Goal: Task Accomplishment & Management: Manage account settings

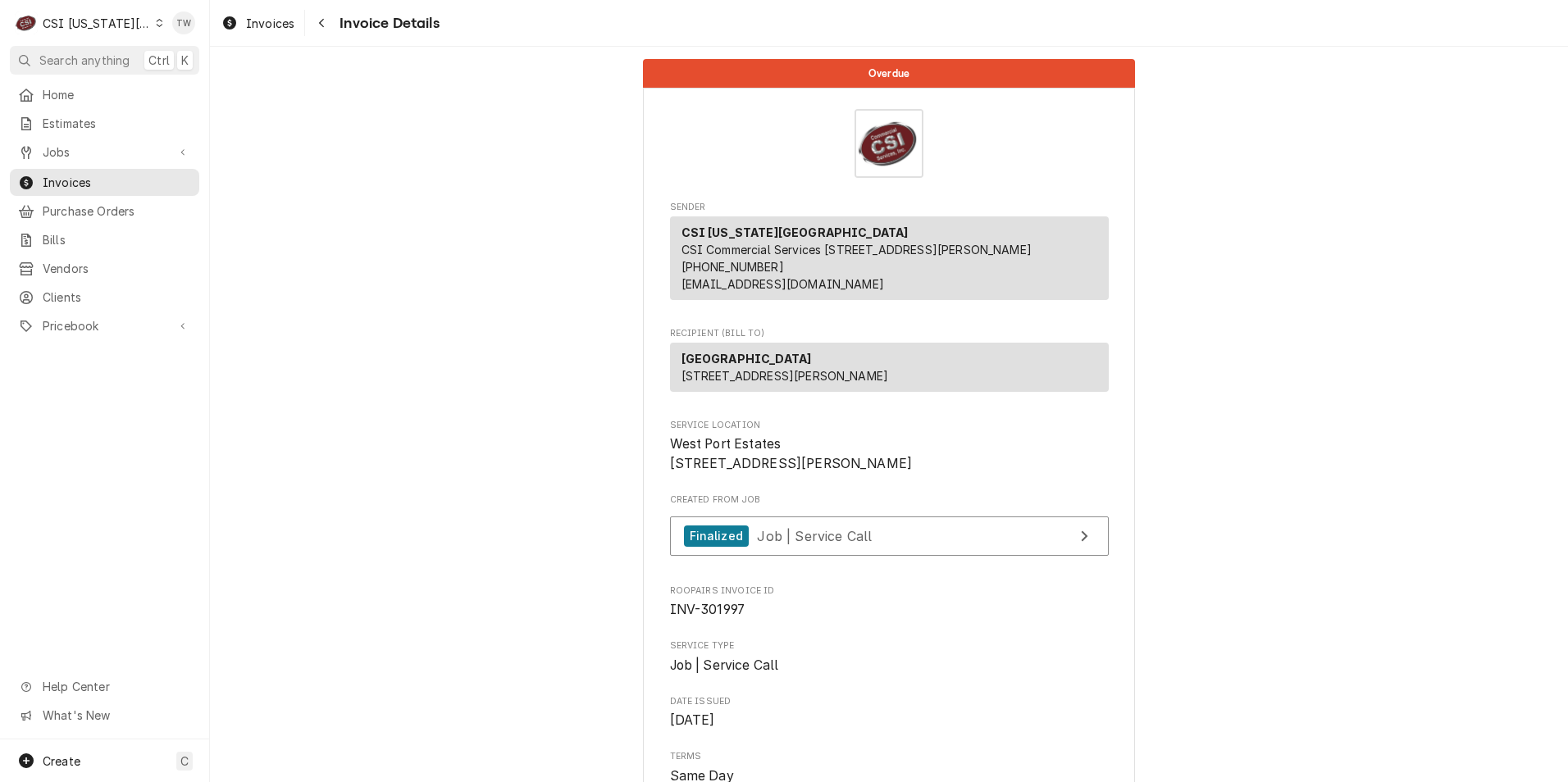
scroll to position [3365, 0]
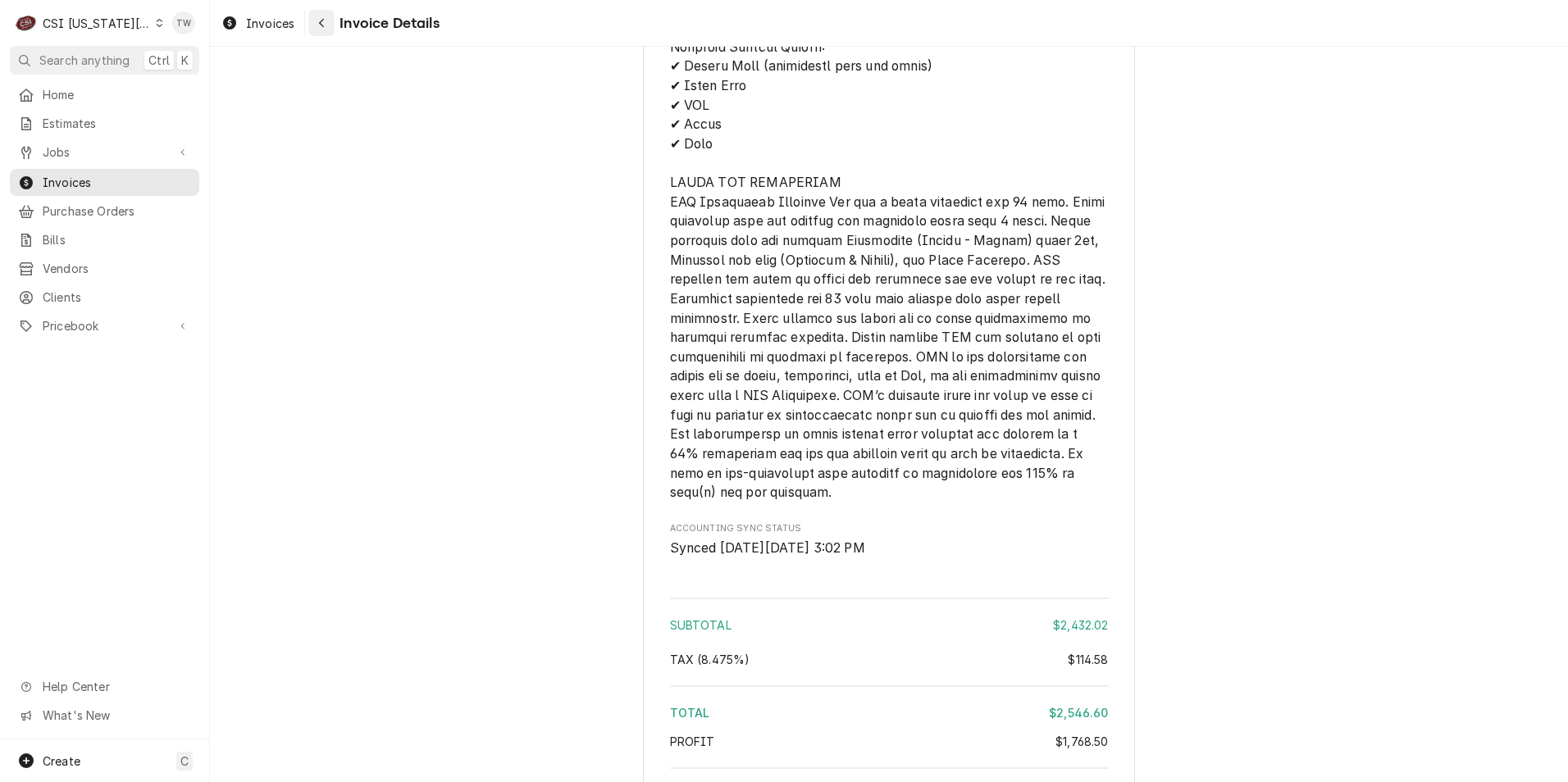
click at [314, 21] on div "Navigate back" at bounding box center [321, 22] width 16 height 16
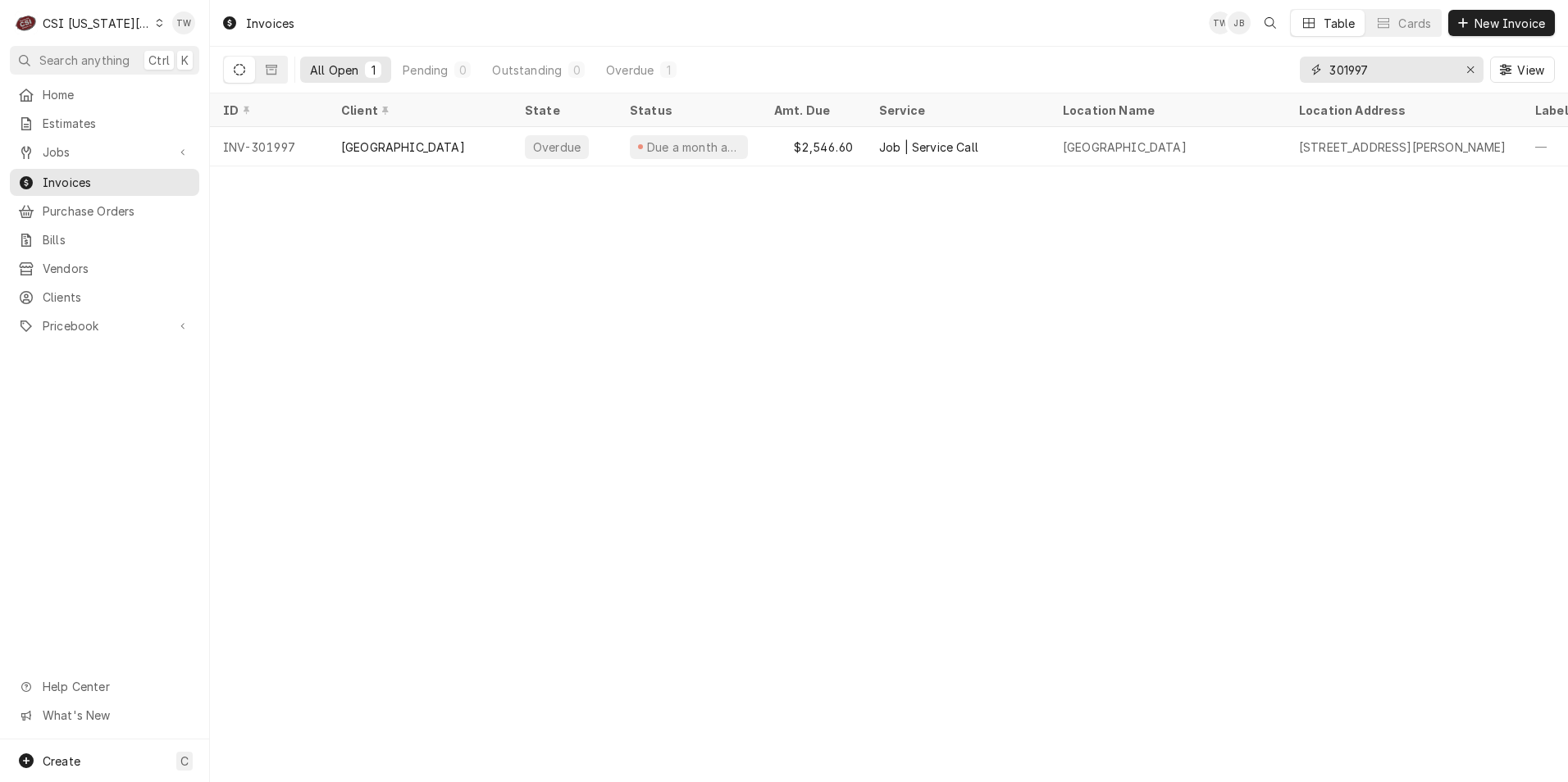
drag, startPoint x: 1403, startPoint y: 72, endPoint x: 1072, endPoint y: 34, distance: 333.2
click at [1087, 34] on div "Invoices TW JB Table Cards New Invoice All Open 1 Pending 0 Outstanding 0 Overd…" at bounding box center [889, 47] width 1358 height 93
type input "302195"
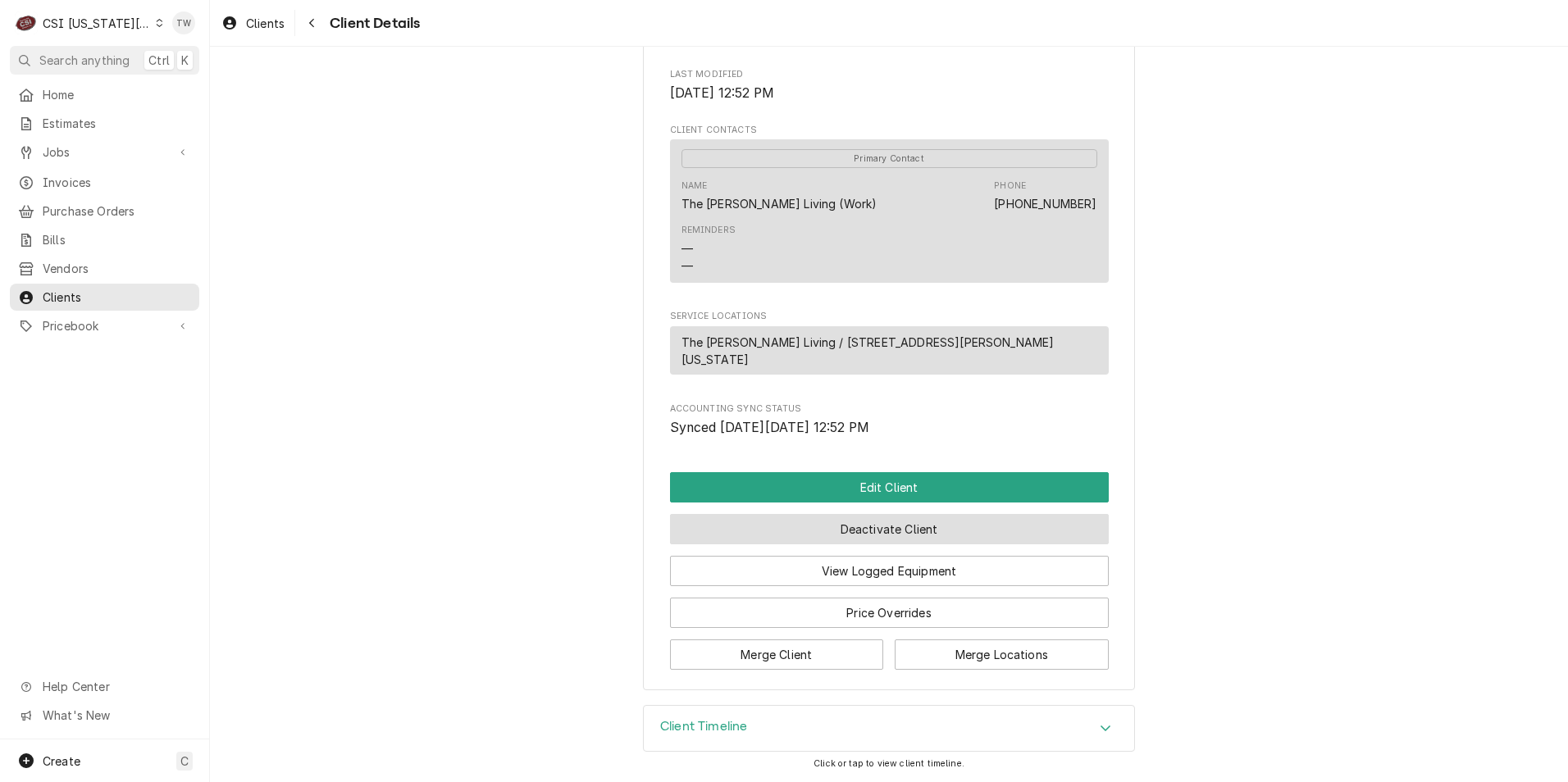
scroll to position [558, 0]
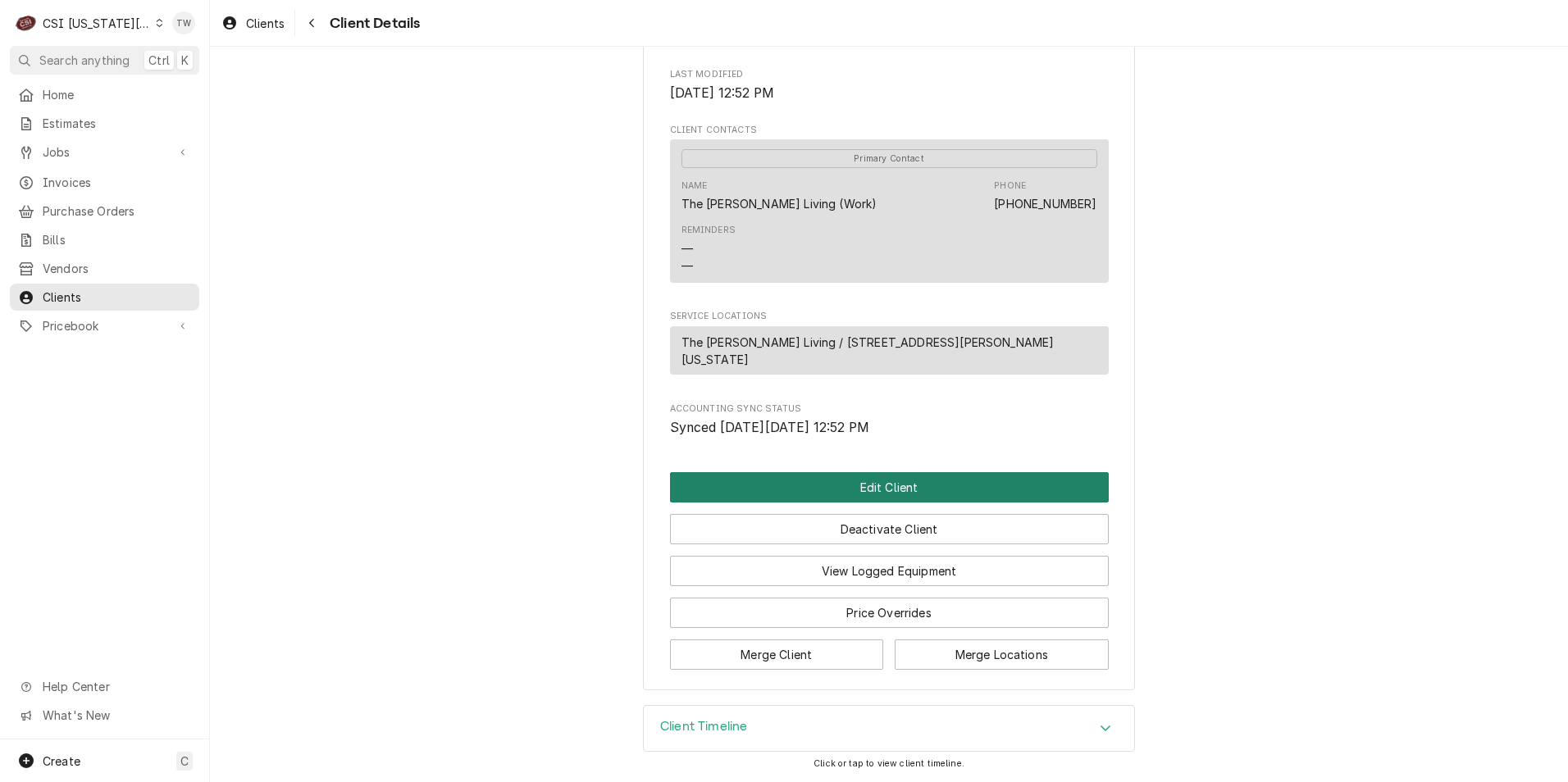
click at [823, 491] on button "Edit Client" at bounding box center [889, 488] width 439 height 30
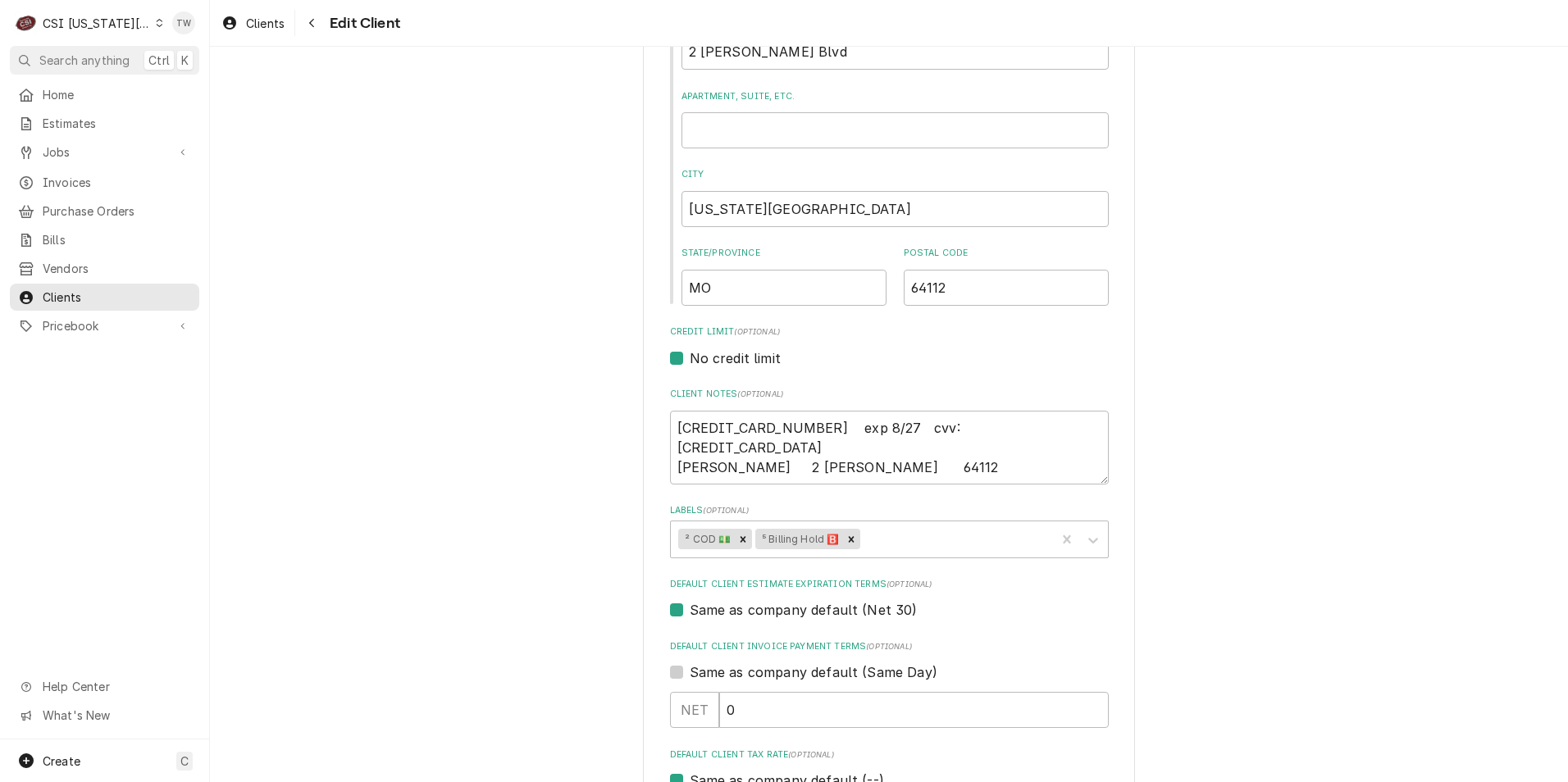
scroll to position [574, 0]
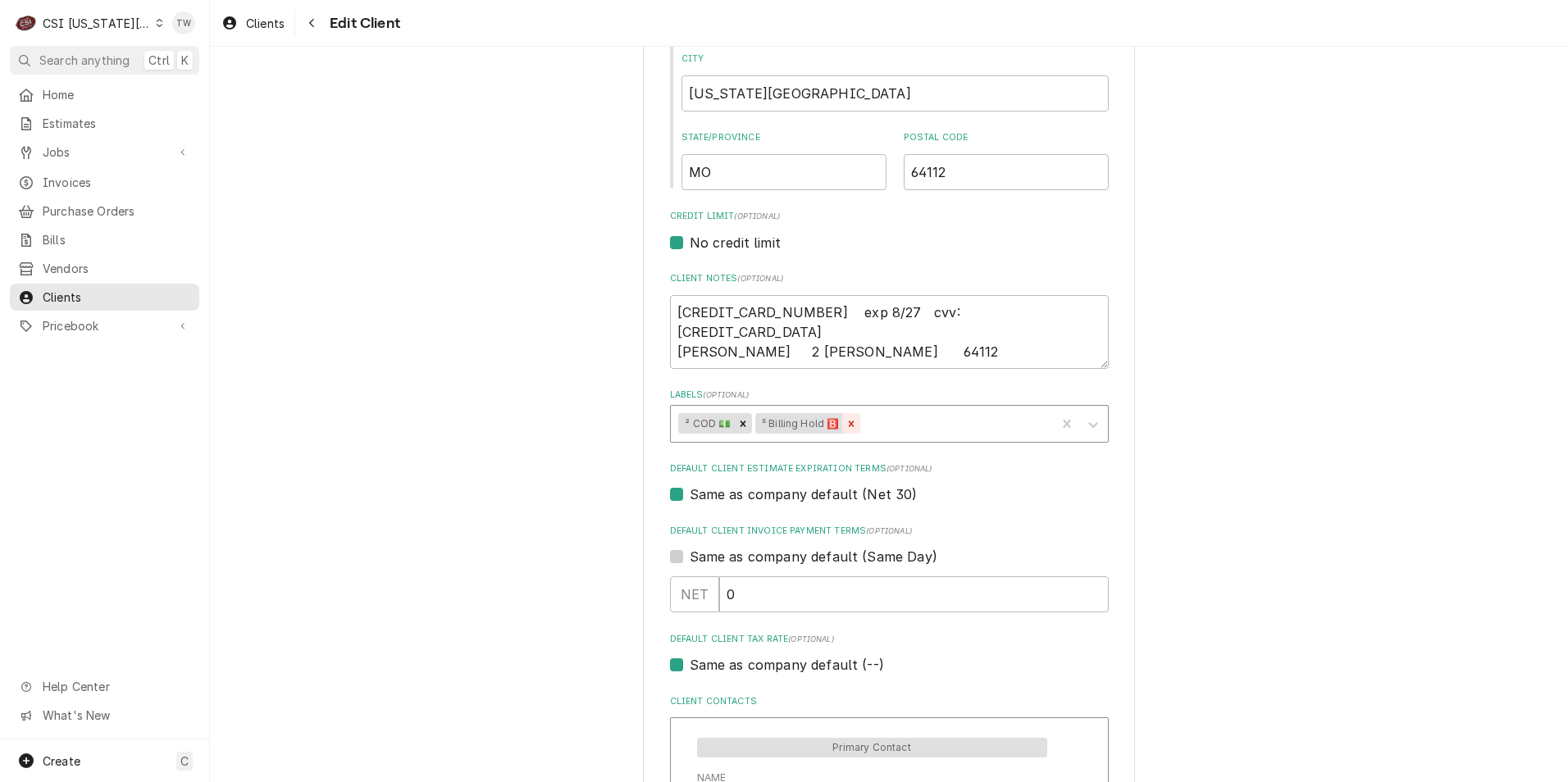
click at [853, 428] on div "Remove ⁵ Billing Hold 🅱️" at bounding box center [851, 424] width 18 height 21
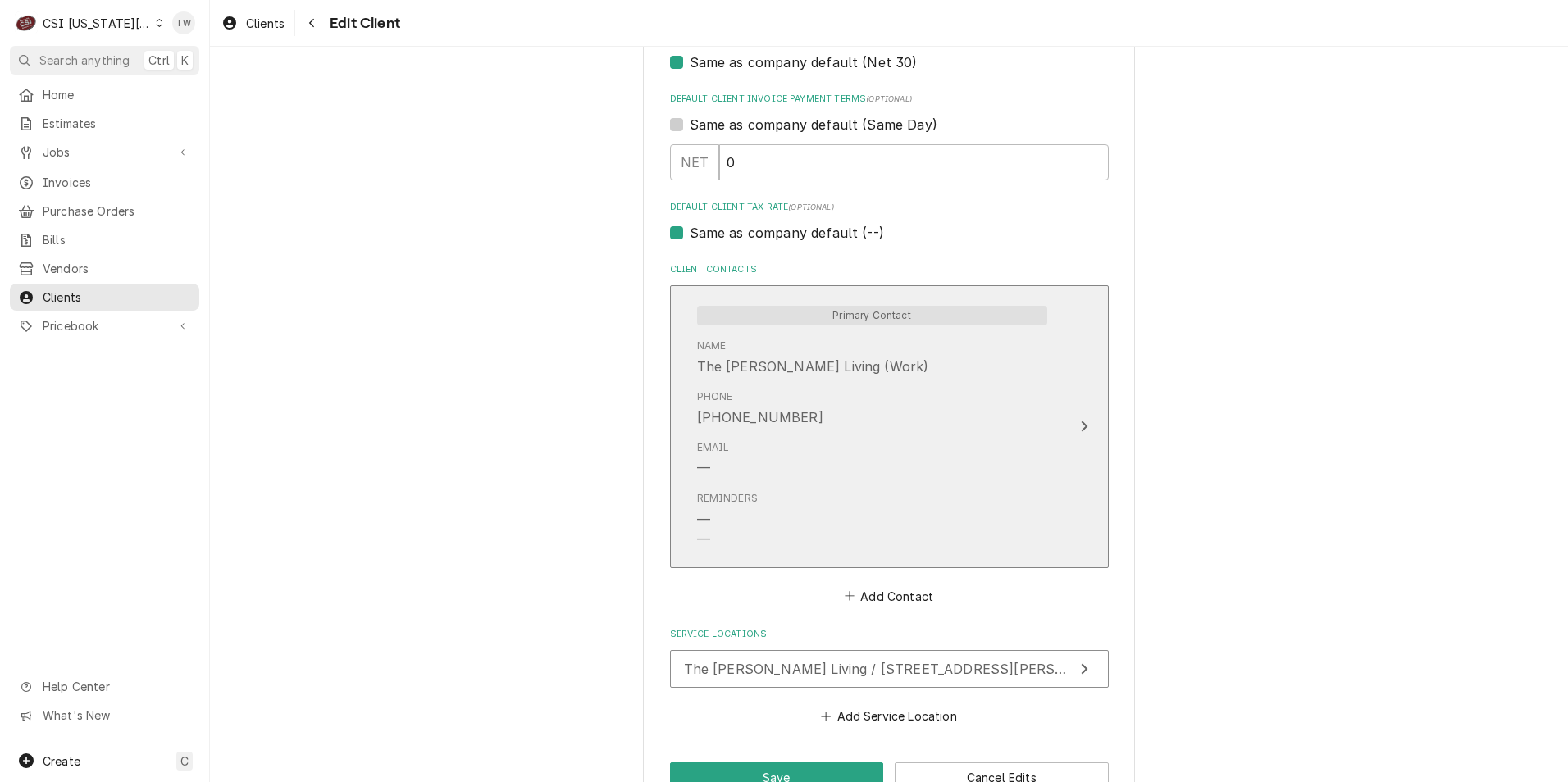
scroll to position [1053, 0]
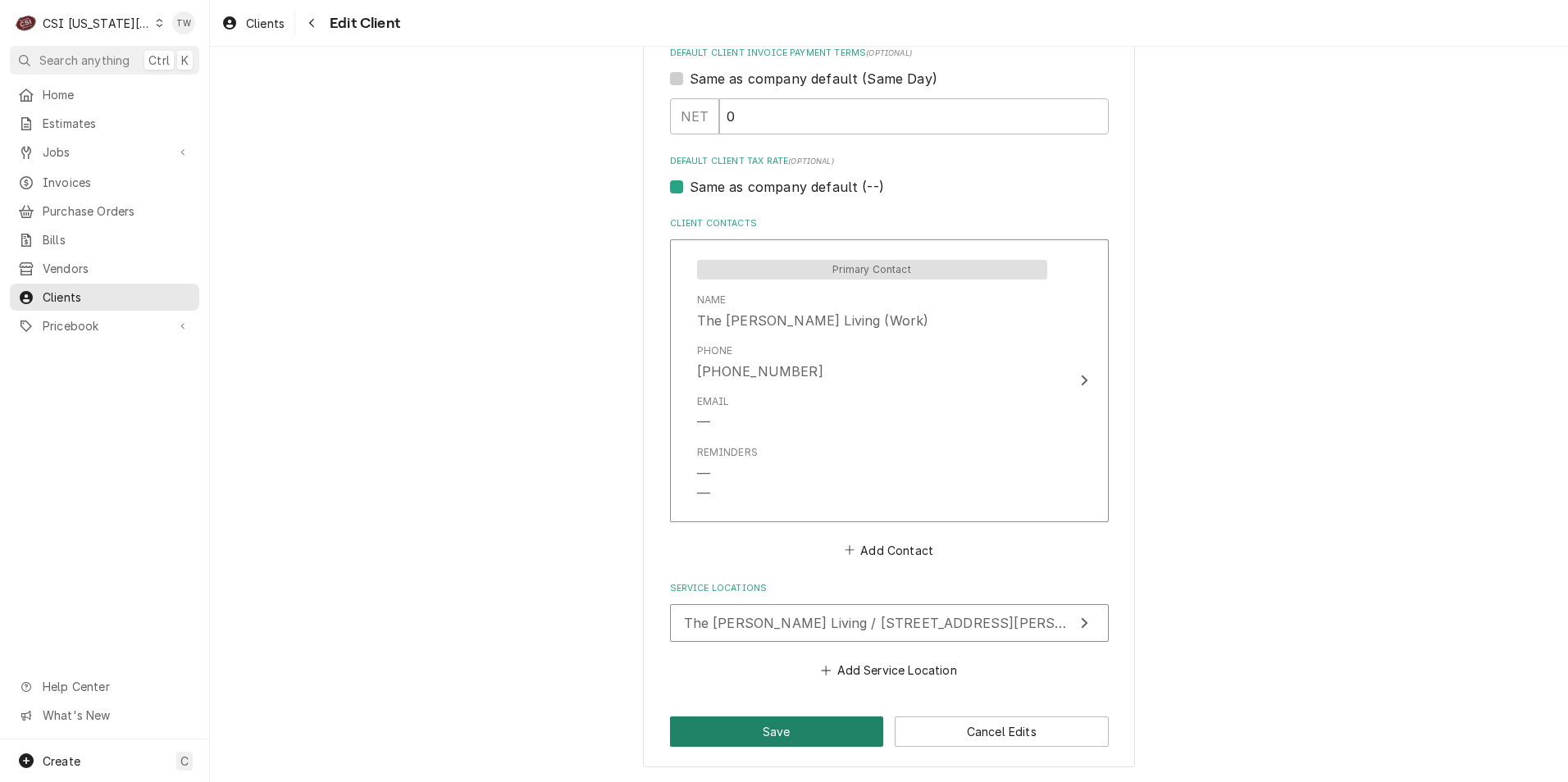
click at [781, 734] on button "Save" at bounding box center [776, 732] width 214 height 30
type textarea "x"
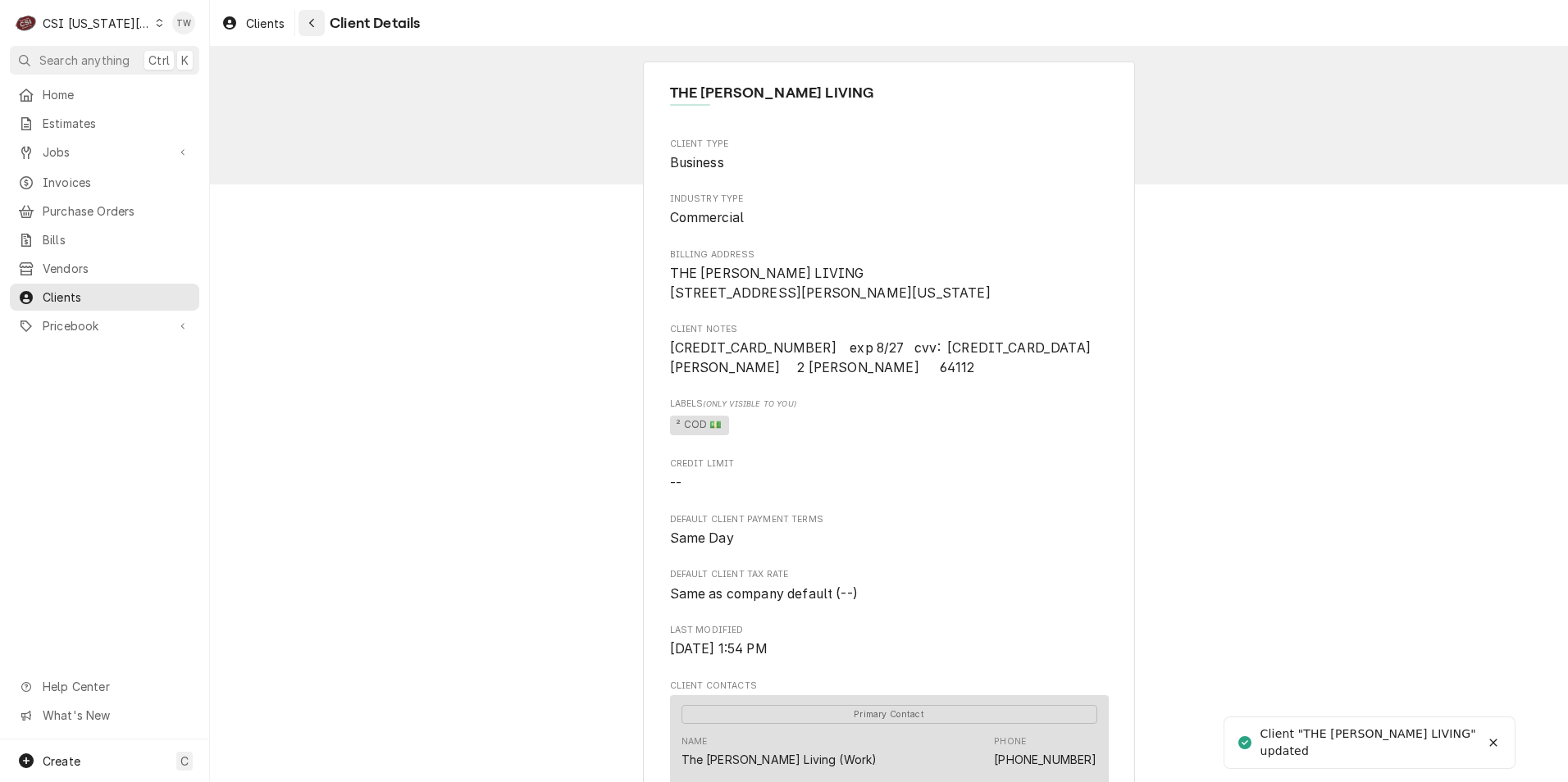
click at [315, 29] on div "Navigate back" at bounding box center [312, 22] width 16 height 16
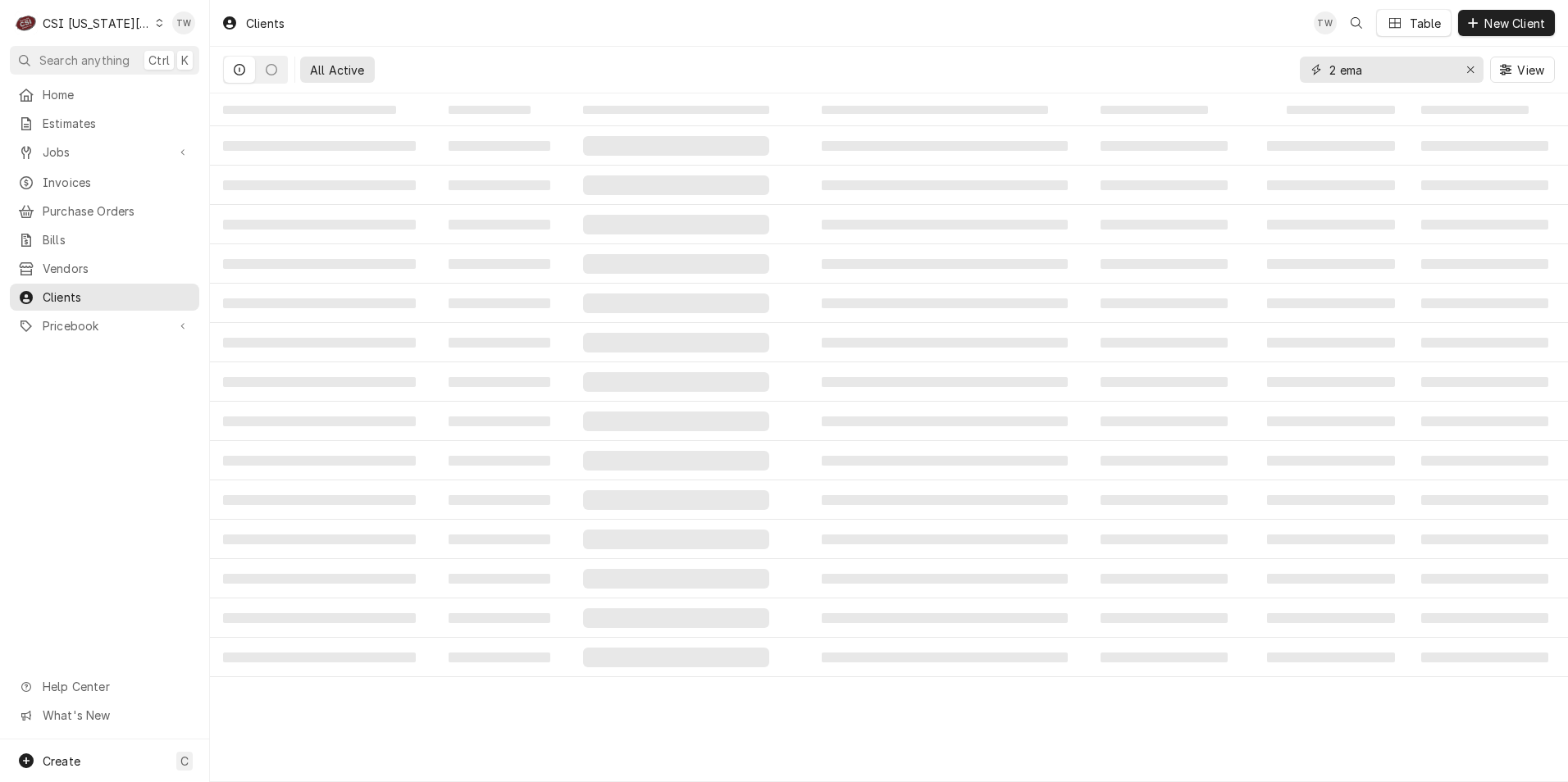
drag, startPoint x: 1122, startPoint y: 38, endPoint x: 829, endPoint y: -9, distance: 296.7
click at [829, 0] on html "C CSI Kansas City TW Search anything Ctrl K Home Estimates Jobs Jobs Job Series…" at bounding box center [784, 391] width 1568 height 782
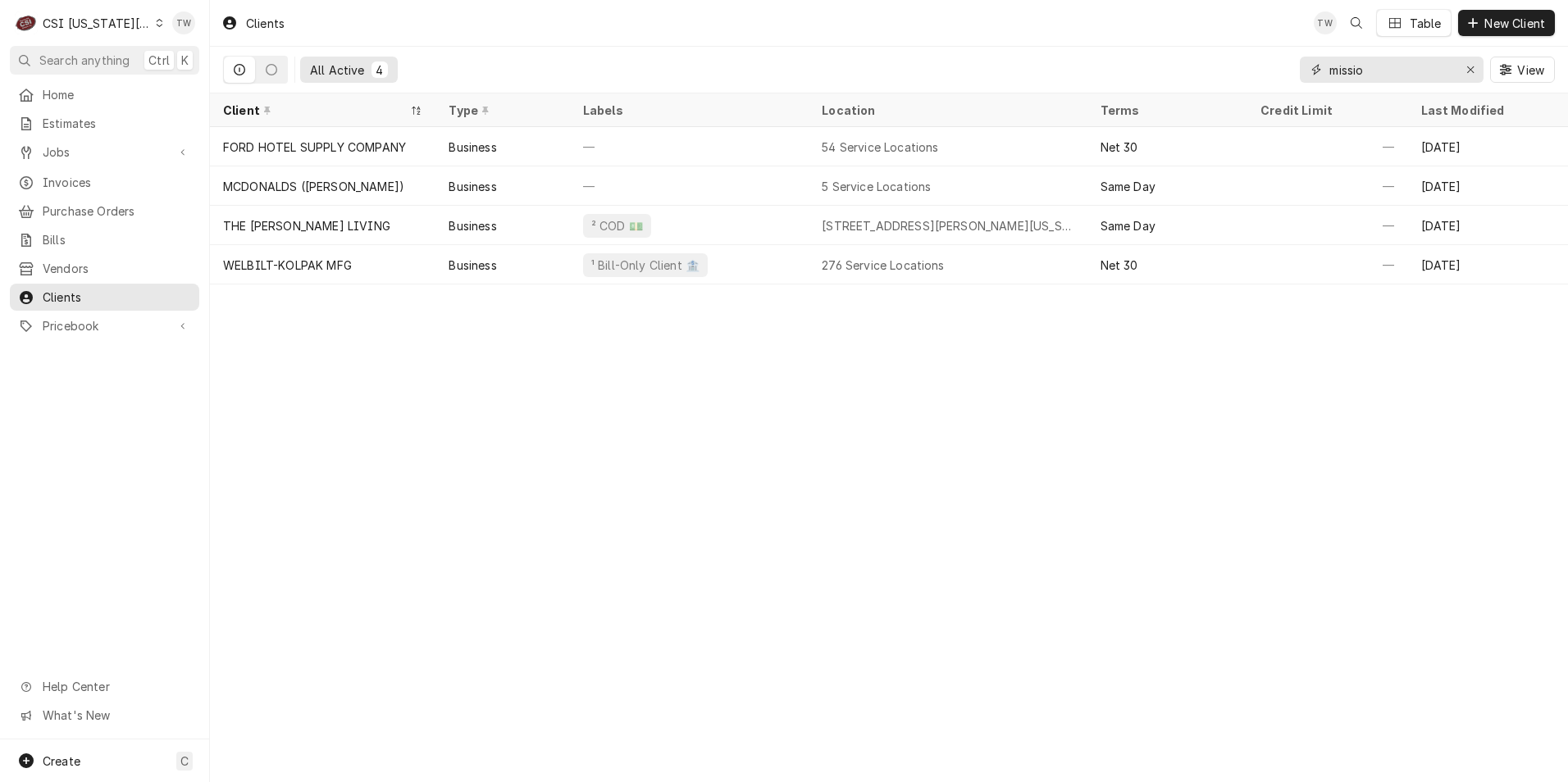
type input "mission"
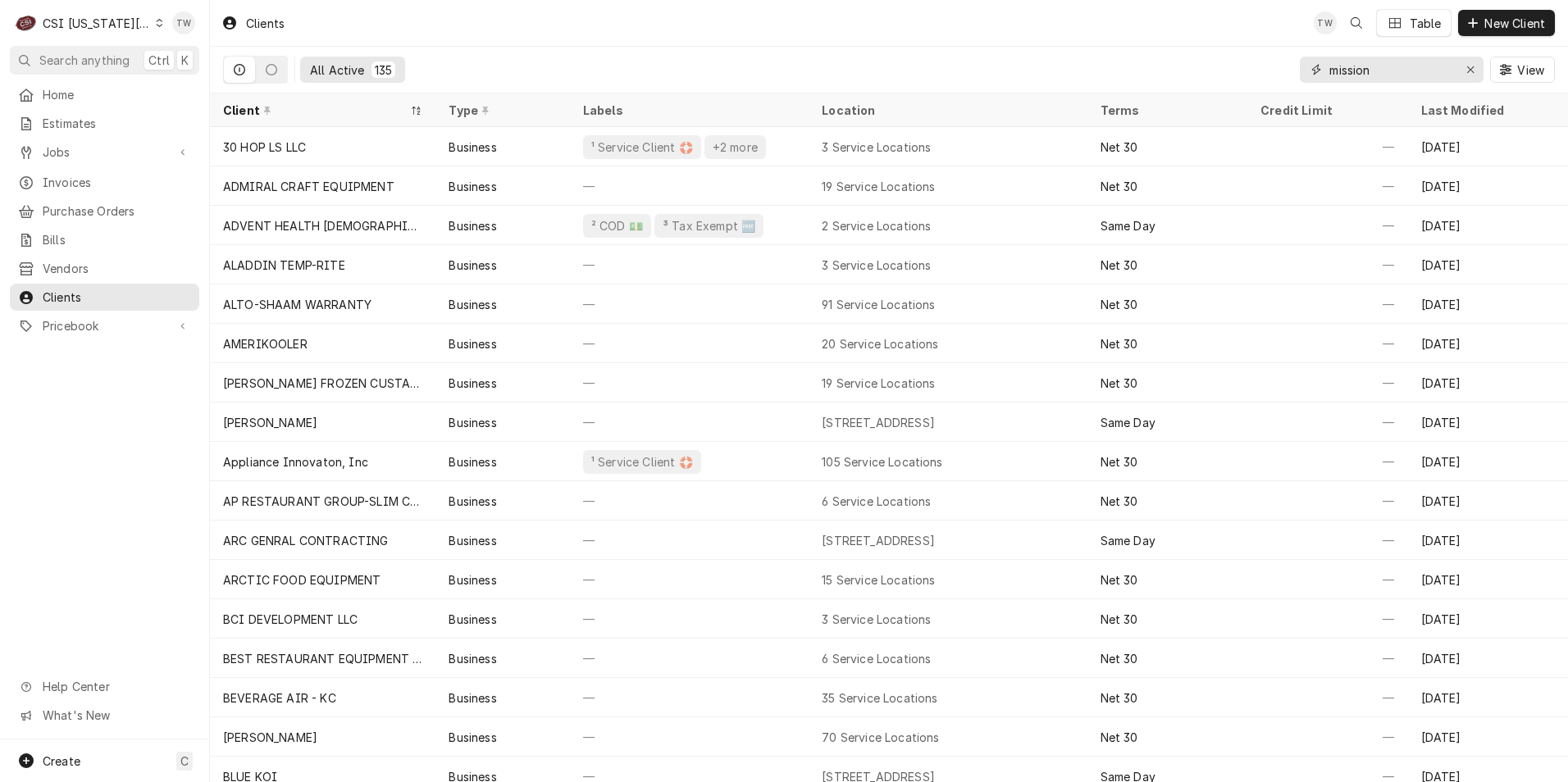
drag, startPoint x: 1374, startPoint y: 71, endPoint x: 1122, endPoint y: 38, distance: 254.2
click at [1124, 38] on div "Clients TW Table New Client All Active 135 mission View" at bounding box center [889, 47] width 1358 height 93
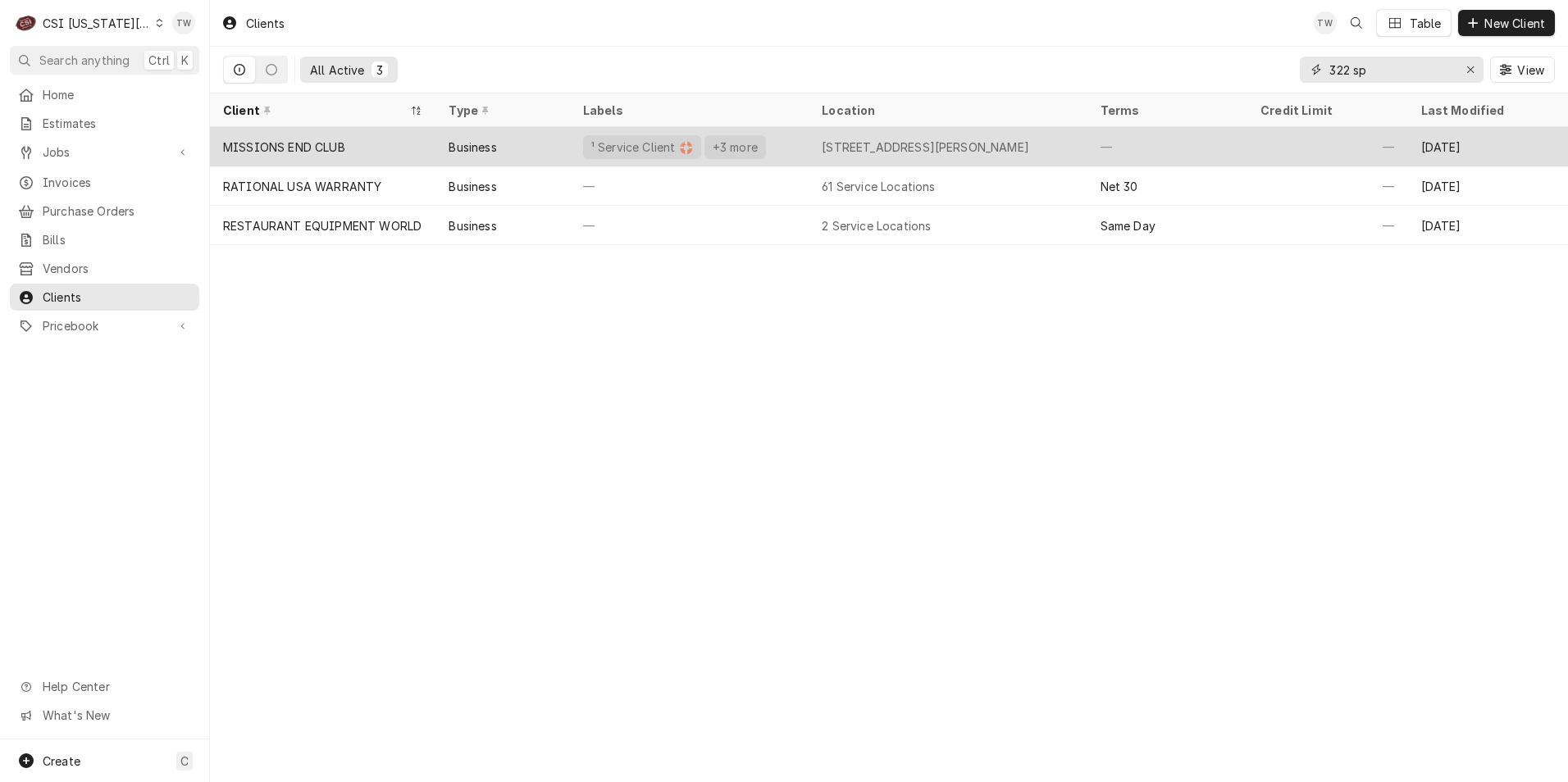
type input "322 sp"
click at [333, 152] on div "MISSIONS END CLUB" at bounding box center [322, 146] width 226 height 39
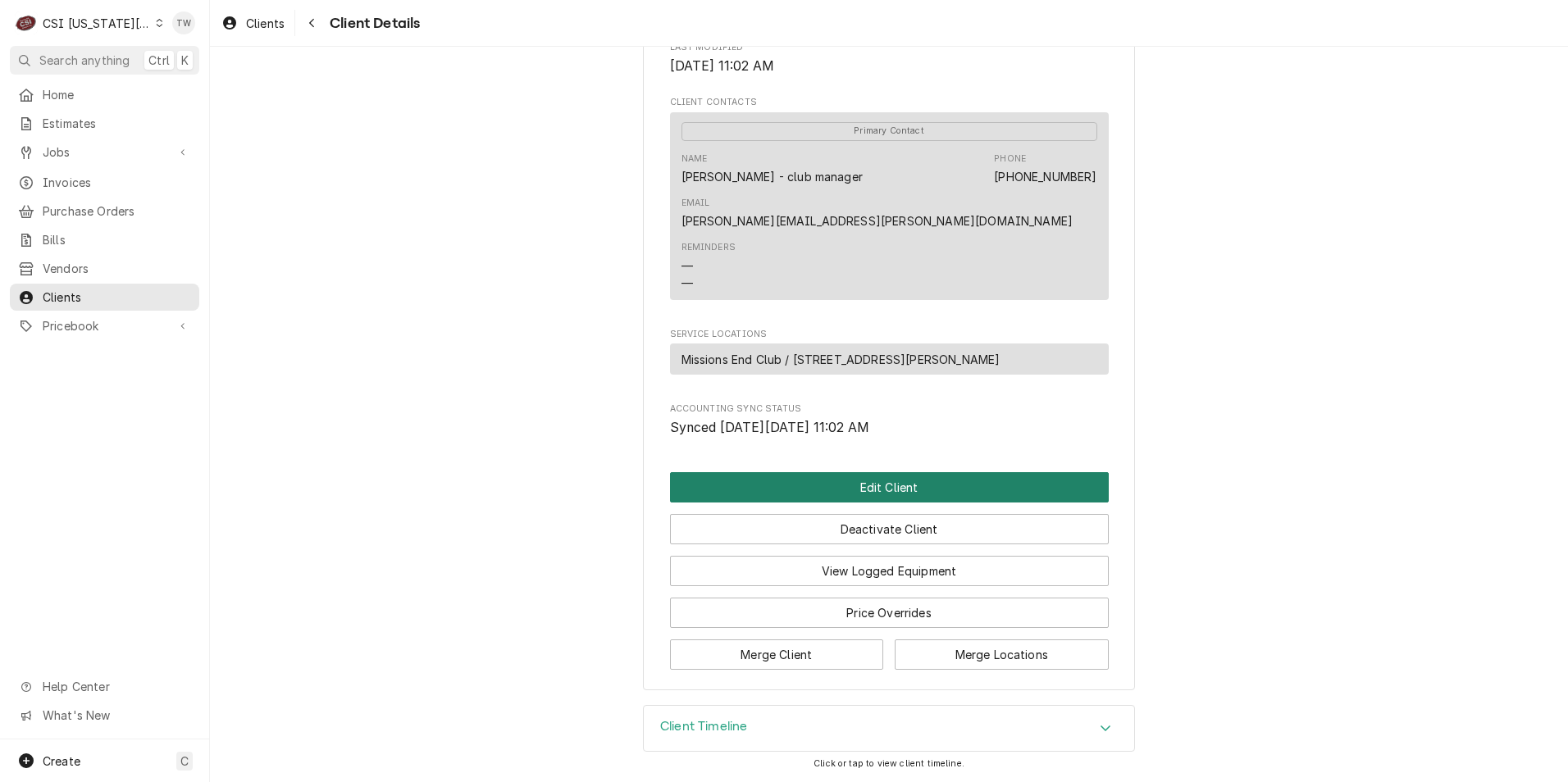
scroll to position [623, 0]
click at [851, 482] on button "Edit Client" at bounding box center [889, 488] width 439 height 30
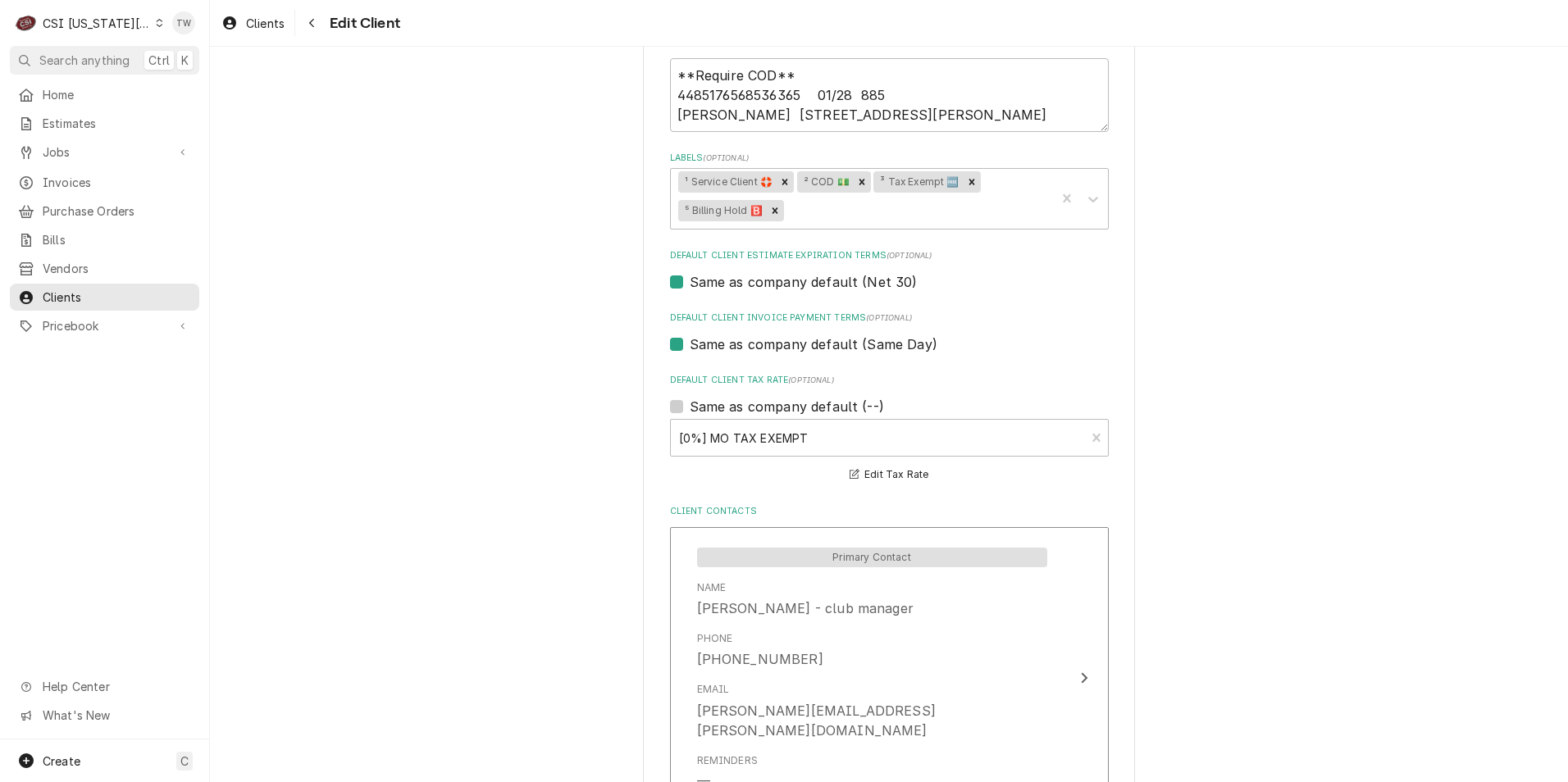
scroll to position [820, 0]
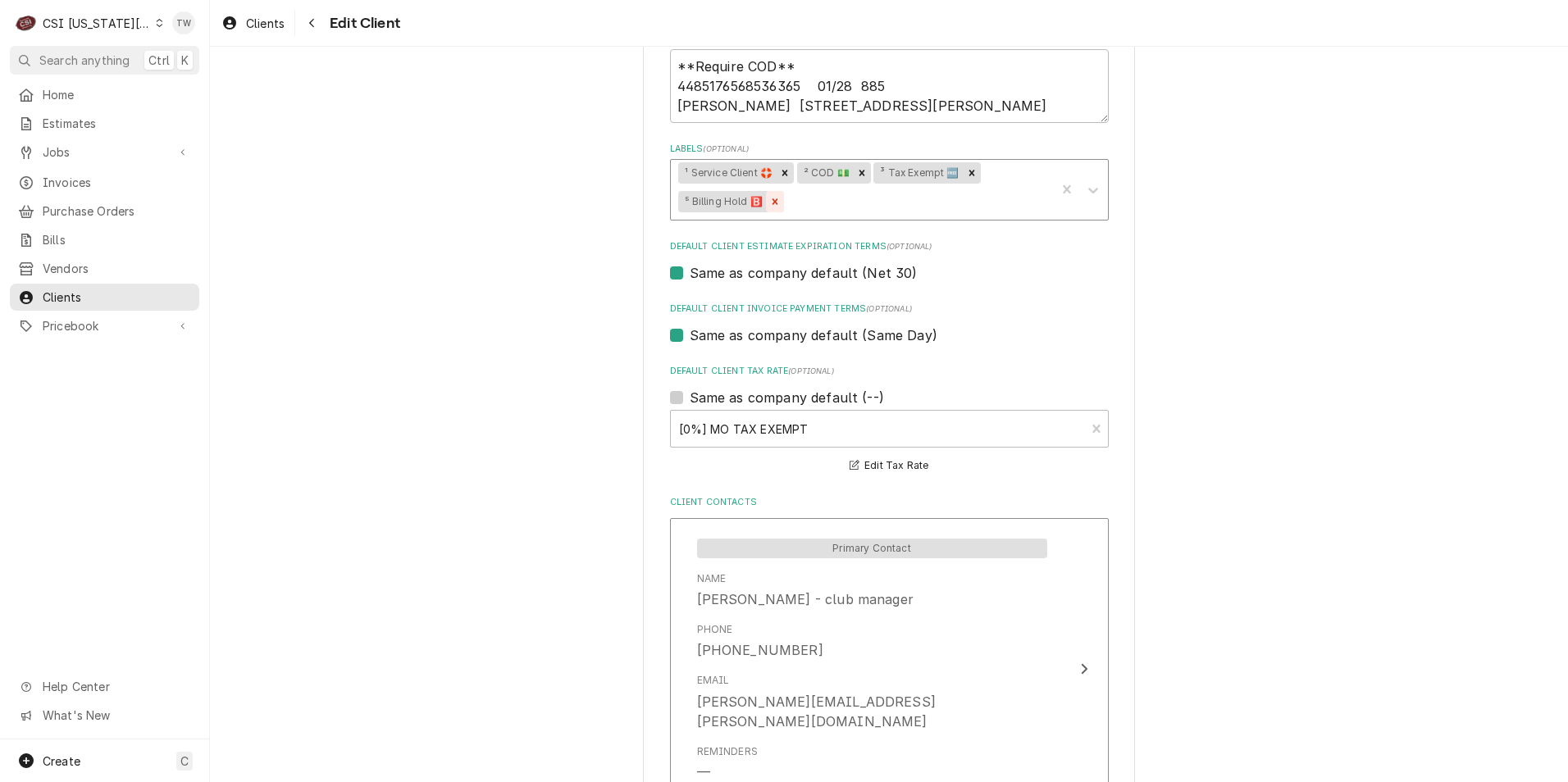
click at [774, 203] on icon "Remove ⁵ Billing Hold 🅱️" at bounding box center [775, 202] width 11 height 11
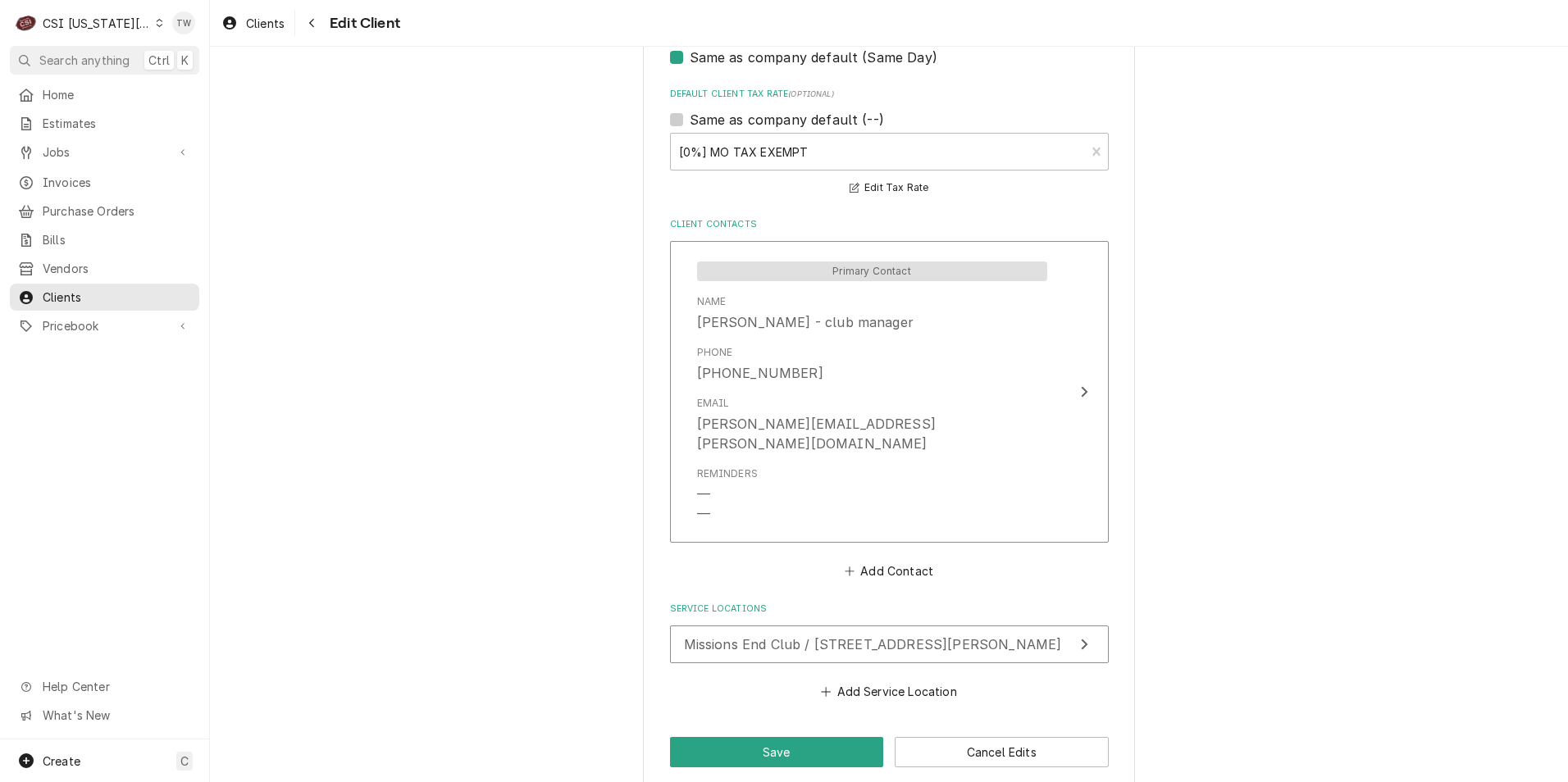
scroll to position [1074, 0]
click at [729, 736] on button "Save" at bounding box center [776, 752] width 214 height 30
type textarea "x"
